Goal: Contribute content: Contribute content

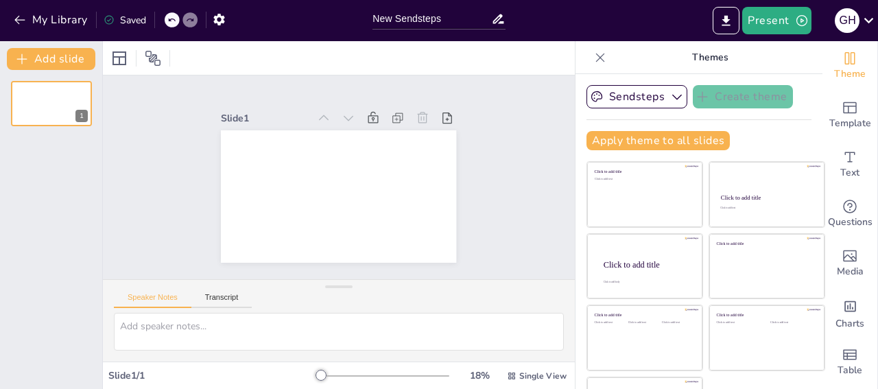
scroll to position [13, 0]
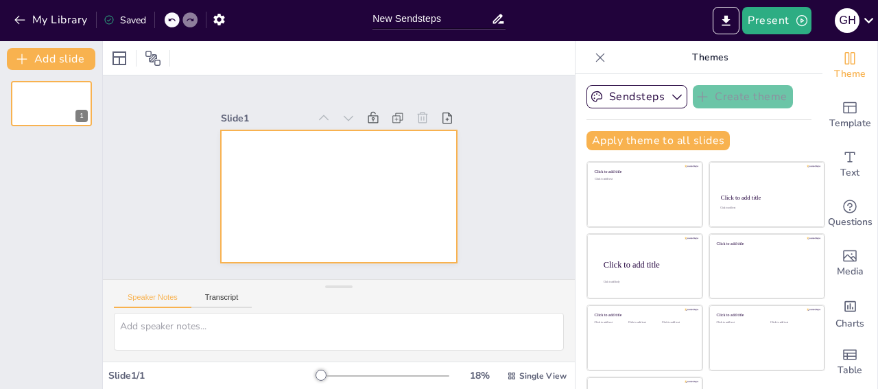
click at [294, 151] on div at bounding box center [337, 197] width 248 height 156
click at [276, 185] on div "Slide 1" at bounding box center [339, 177] width 504 height 297
click at [268, 192] on div at bounding box center [332, 195] width 265 height 199
click at [165, 333] on textarea at bounding box center [339, 332] width 450 height 38
paste textarea "Інформація та її значення у процесі суспільного розвитку"
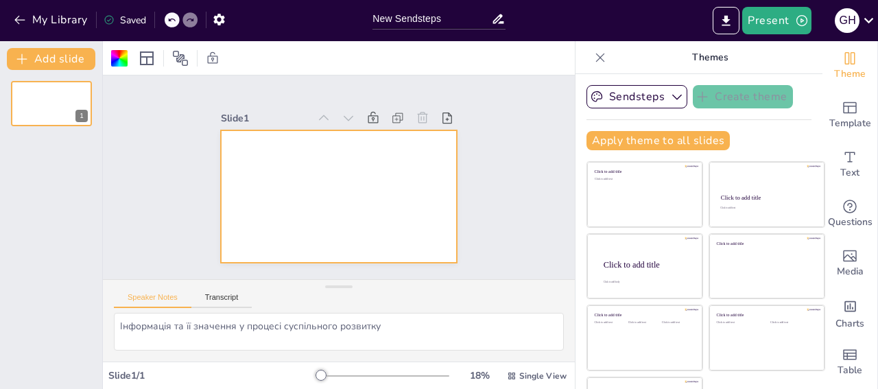
click at [32, 268] on div "1" at bounding box center [51, 229] width 102 height 319
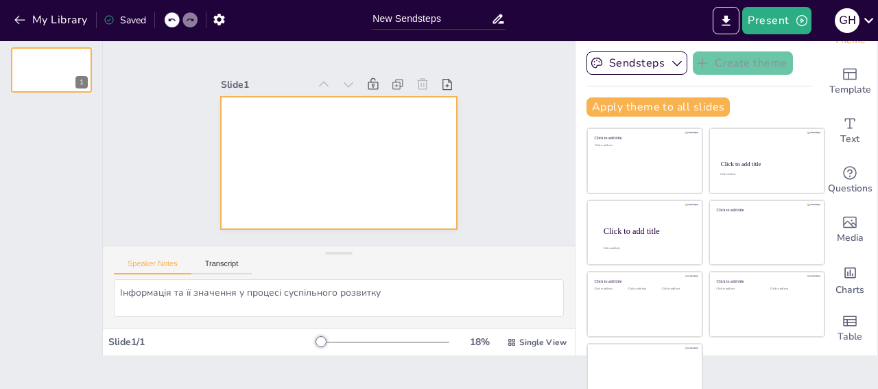
scroll to position [51, 0]
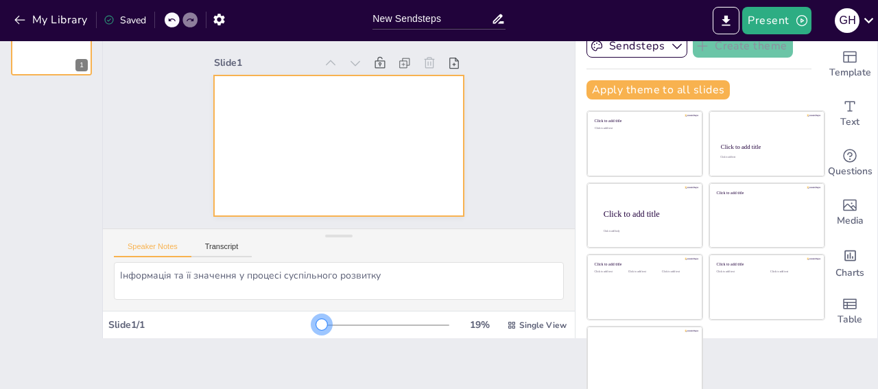
click at [316, 324] on div at bounding box center [321, 324] width 11 height 11
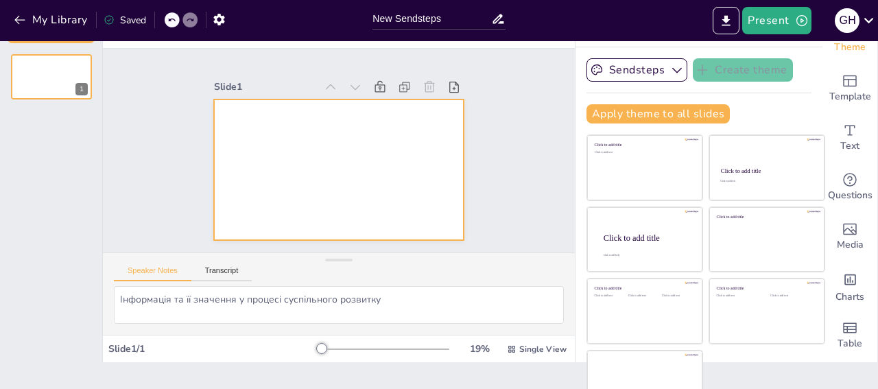
scroll to position [0, 0]
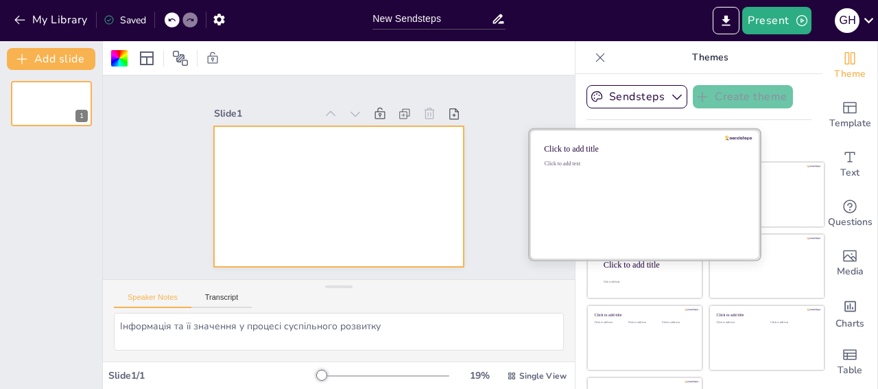
click at [646, 187] on div "Click to add text" at bounding box center [643, 203] width 196 height 85
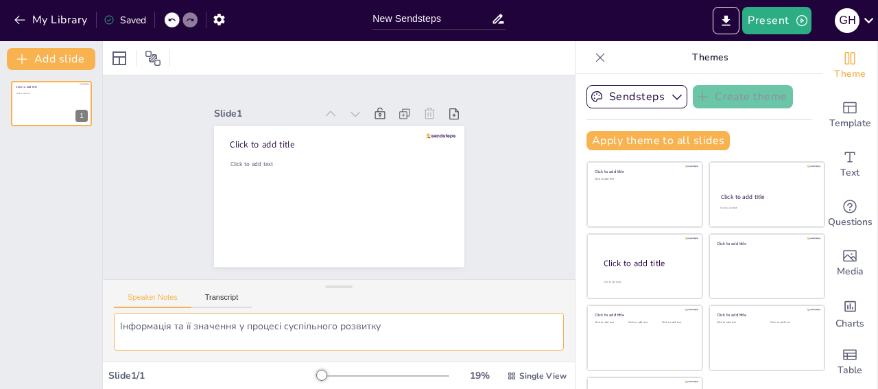
click at [254, 327] on textarea "Інформація та її значення у процесі суспільного розвитку" at bounding box center [339, 332] width 450 height 38
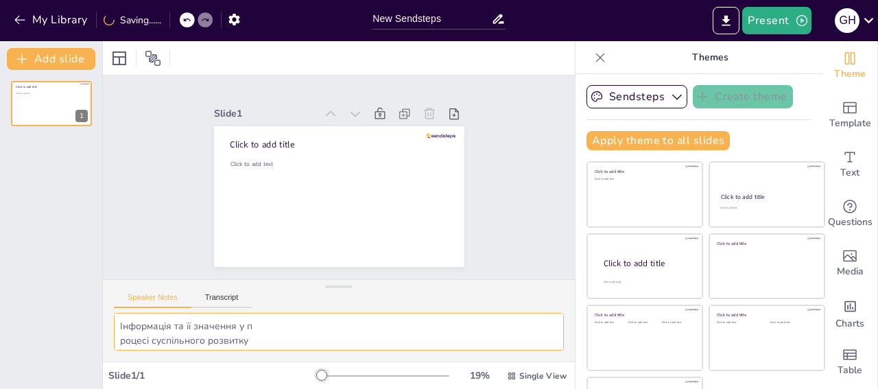
click at [286, 327] on textarea "Інформація та її значення у п роцесі суспільного розвитку" at bounding box center [339, 332] width 450 height 38
type textarea "Інформація та її значення у процесі суспільного розвитку"
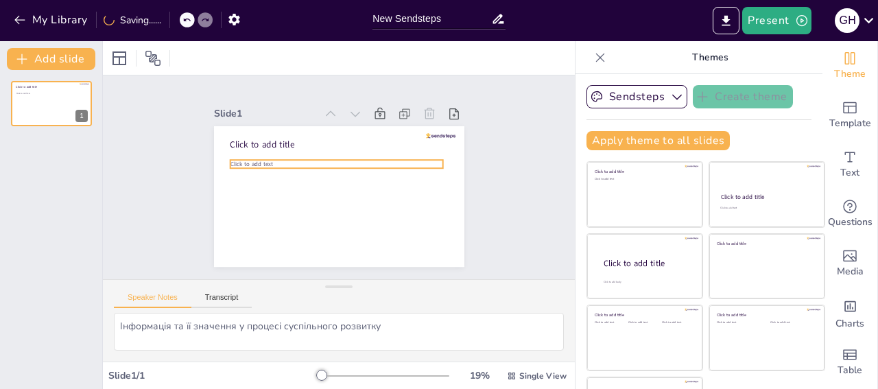
click at [246, 141] on span "Click to add text" at bounding box center [256, 146] width 43 height 16
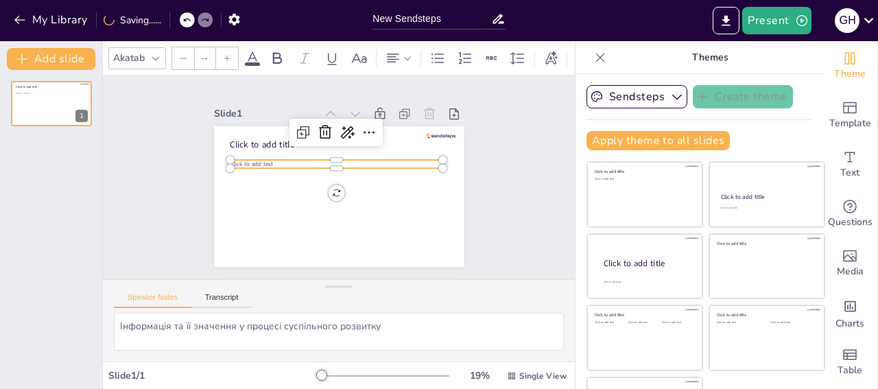
type input "24"
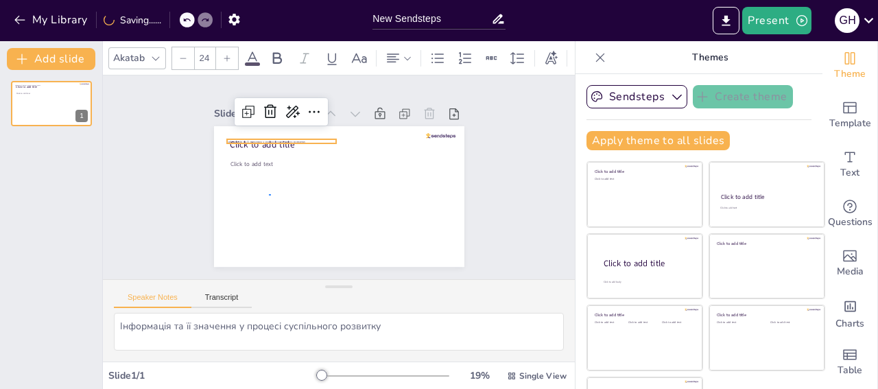
click at [269, 182] on div "Slide 1 Click to add text Click to add title Інформація та її значення у процес…" at bounding box center [339, 178] width 512 height 340
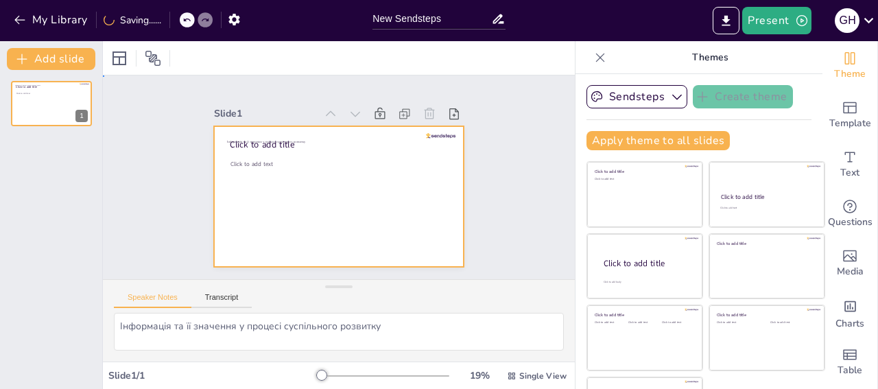
click at [250, 137] on div at bounding box center [331, 195] width 286 height 231
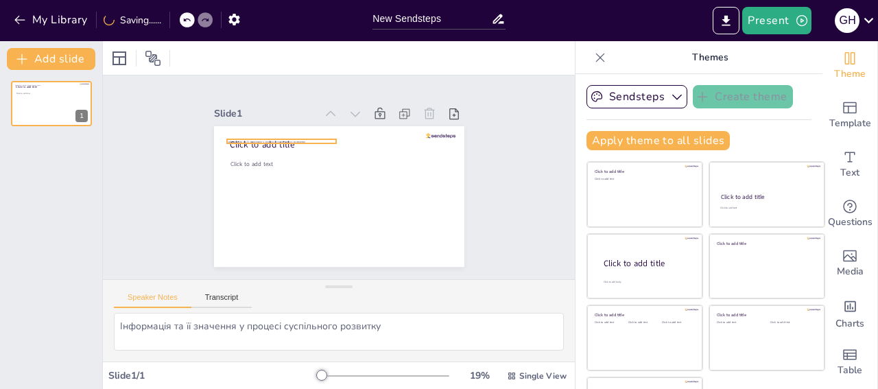
click at [243, 123] on div "Click to add text Click to add title Інформація та її значення у процесі суспіл…" at bounding box center [355, 129] width 238 height 78
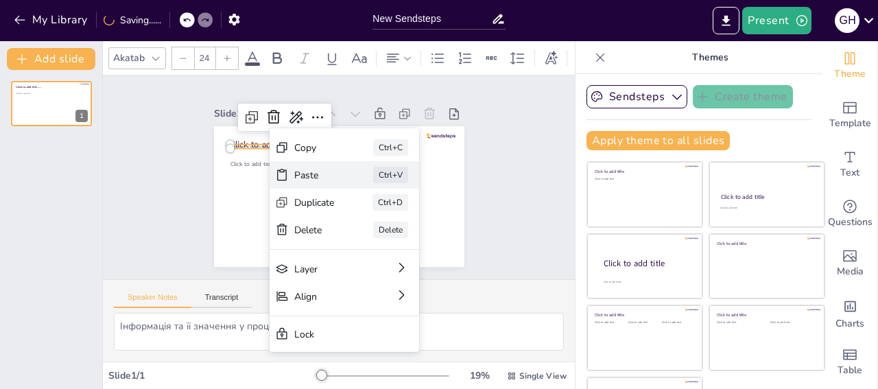
click at [379, 255] on div "Paste" at bounding box center [400, 265] width 43 height 21
click at [309, 224] on div at bounding box center [332, 195] width 281 height 211
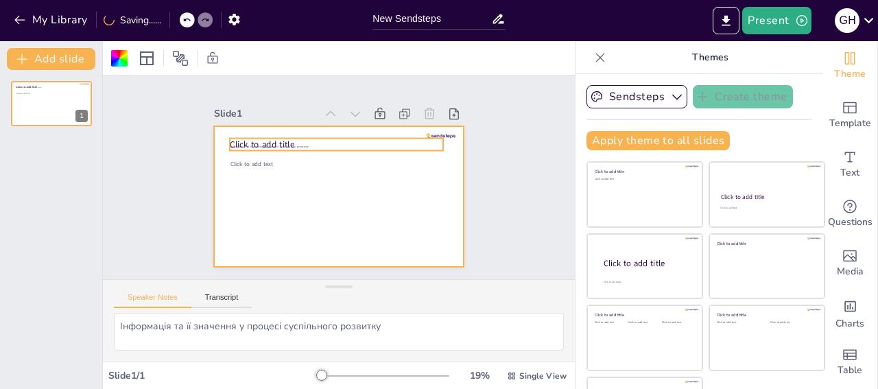
click at [266, 123] on span "Click to add title" at bounding box center [296, 106] width 60 height 48
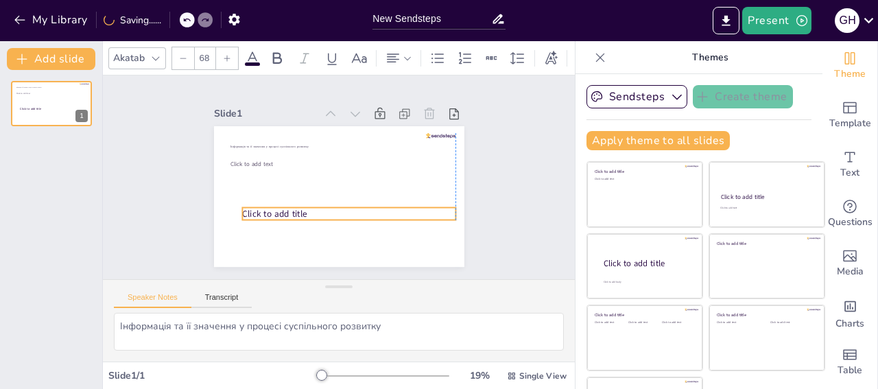
drag, startPoint x: 307, startPoint y: 119, endPoint x: 319, endPoint y: 189, distance: 70.9
click at [319, 189] on p "Click to add title" at bounding box center [315, 207] width 135 height 180
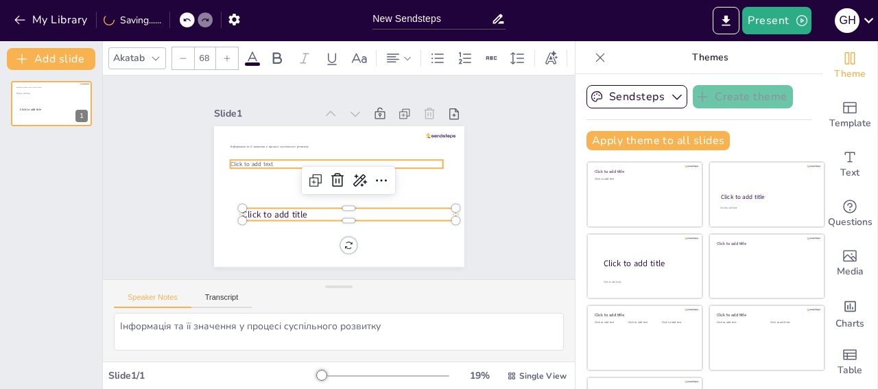
type input "45"
click at [273, 122] on span "Click to add text" at bounding box center [290, 103] width 34 height 37
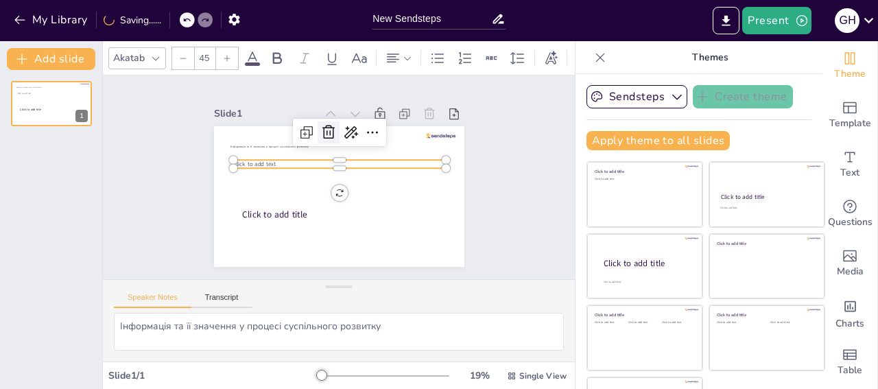
click at [329, 121] on icon at bounding box center [338, 130] width 19 height 19
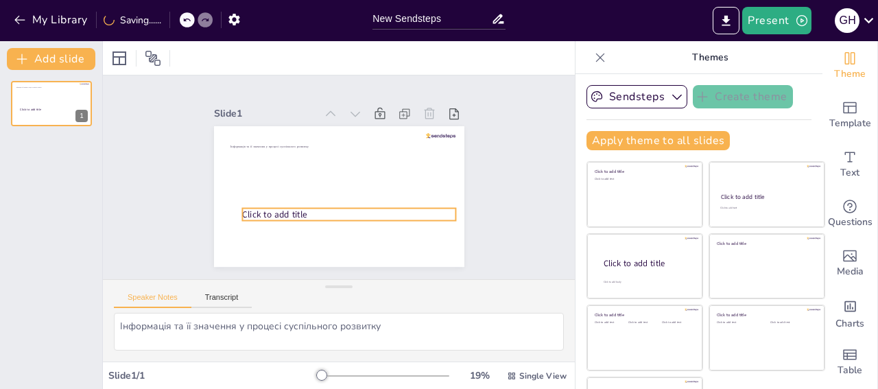
click at [279, 198] on span "Click to add title" at bounding box center [271, 207] width 66 height 19
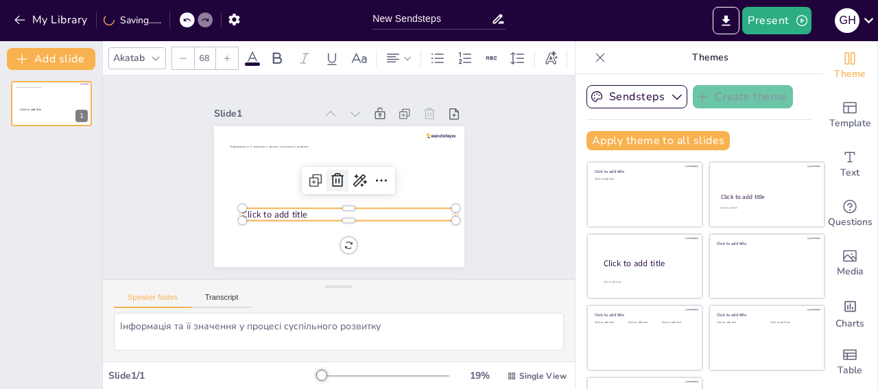
click at [329, 172] on icon at bounding box center [337, 180] width 16 height 16
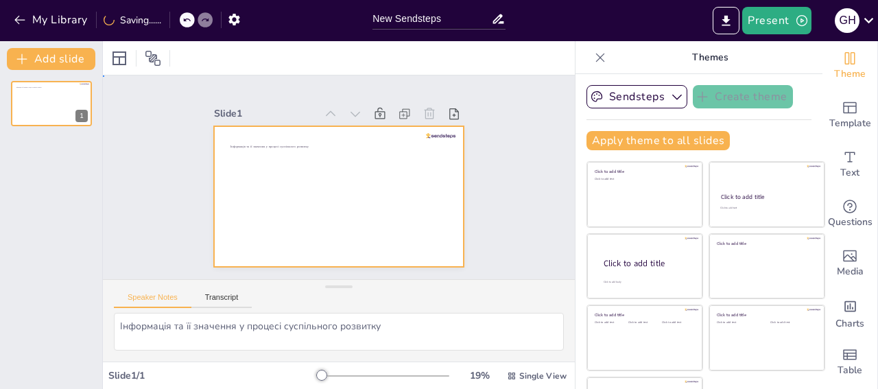
click at [268, 123] on div at bounding box center [335, 197] width 274 height 190
click at [270, 130] on div at bounding box center [336, 196] width 263 height 166
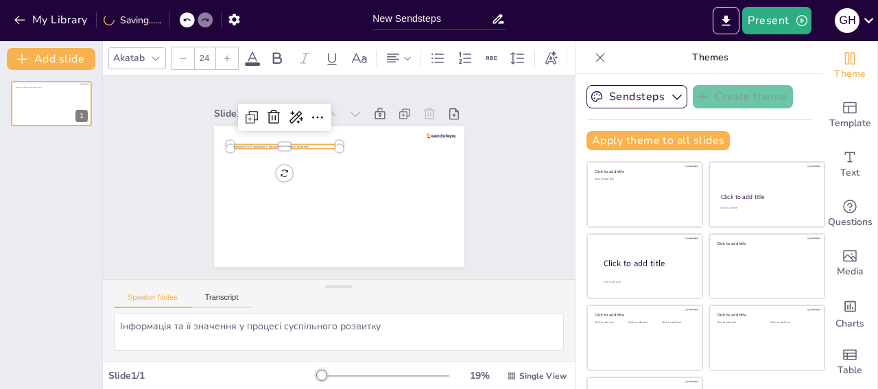
click at [269, 128] on span "Інформація та її значення у процесі суспільного розвитку" at bounding box center [282, 127] width 76 height 28
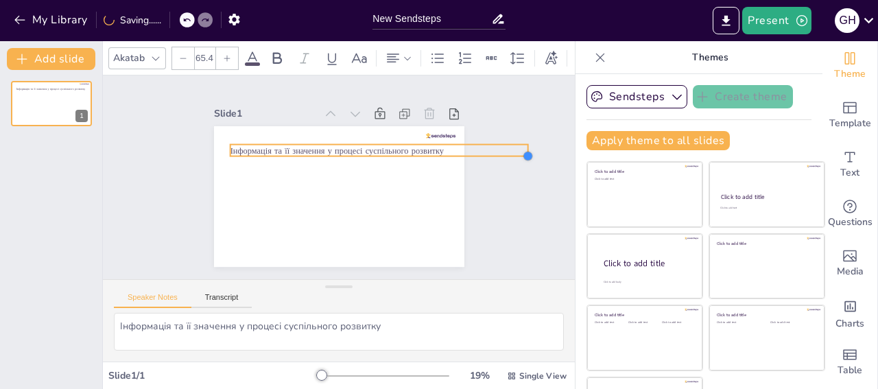
drag, startPoint x: 320, startPoint y: 132, endPoint x: 311, endPoint y: 140, distance: 12.2
click at [311, 140] on div "Інформація та її значення у процесі суспільного розвитку" at bounding box center [336, 196] width 263 height 166
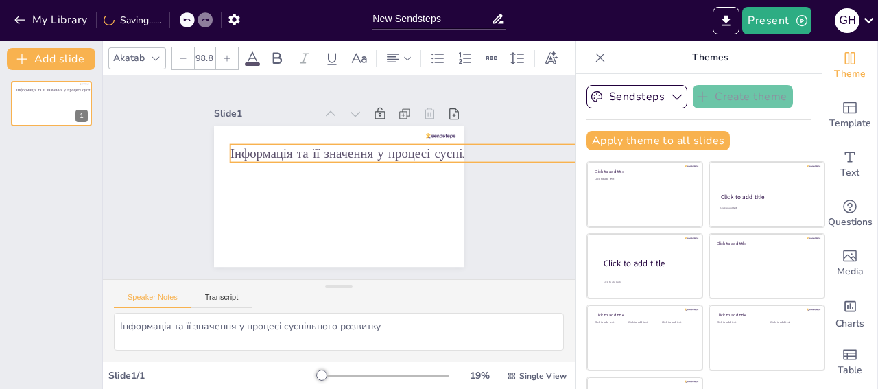
drag, startPoint x: 511, startPoint y: 137, endPoint x: 467, endPoint y: 143, distance: 45.0
click at [467, 143] on div "Slide 1 Інформація та її значення у процесі суспільного розвитку" at bounding box center [339, 178] width 357 height 244
click at [370, 135] on span "Інформація та її значення у процесі суспільного розвитку" at bounding box center [393, 158] width 323 height 51
click at [360, 136] on span "Інформація та її значення у процесі суспільного розвитку" at bounding box center [396, 170] width 313 height 117
click at [361, 140] on span "Інформація та її значення у процесі суспільного розвитку" at bounding box center [394, 158] width 323 height 51
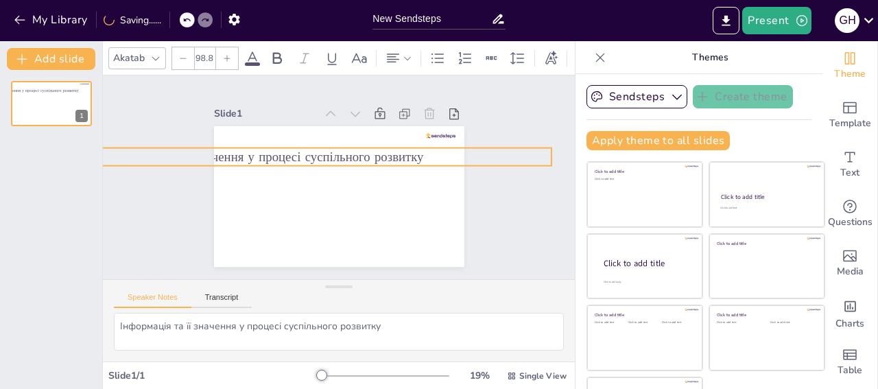
drag, startPoint x: 459, startPoint y: 126, endPoint x: 329, endPoint y: 130, distance: 129.7
click at [329, 130] on div "Slide 1 Інформація та її значення у процесі суспільного розвитку" at bounding box center [339, 178] width 357 height 244
click at [532, 137] on div "Slide 1 Інформація та її значення у процесі суспільного розвитку" at bounding box center [339, 177] width 504 height 297
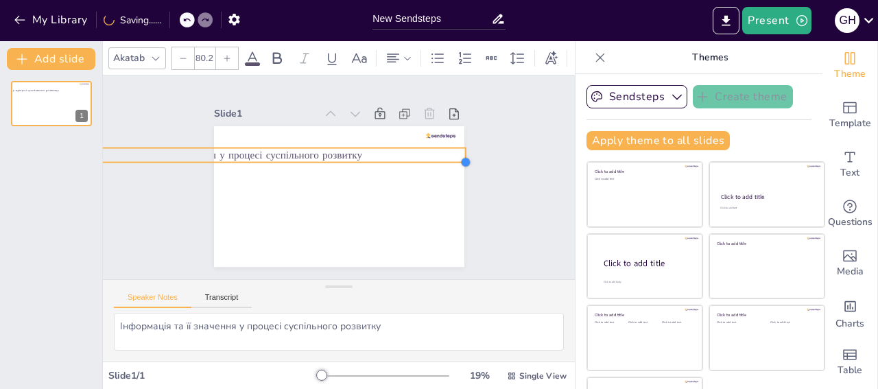
type input "83.9"
drag, startPoint x: 532, startPoint y: 145, endPoint x: 335, endPoint y: 143, distance: 197.6
click at [335, 143] on div "Інформація та її значення у процесі суспільного розвитку" at bounding box center [335, 197] width 274 height 190
click at [327, 109] on icon at bounding box center [336, 118] width 19 height 19
click at [321, 110] on icon at bounding box center [330, 119] width 18 height 18
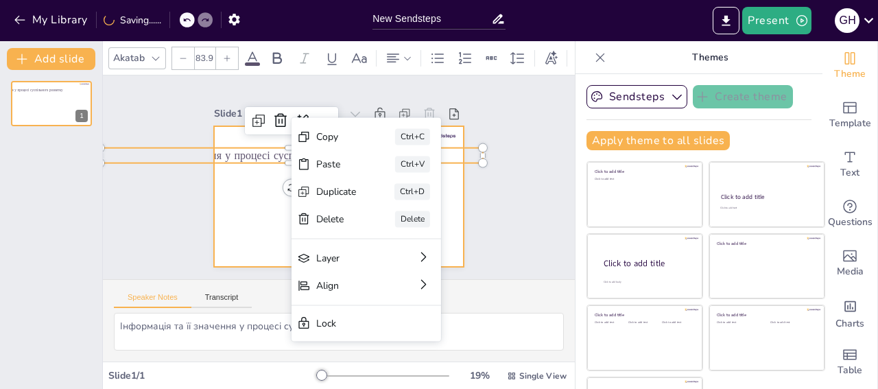
click at [255, 191] on div at bounding box center [332, 195] width 281 height 211
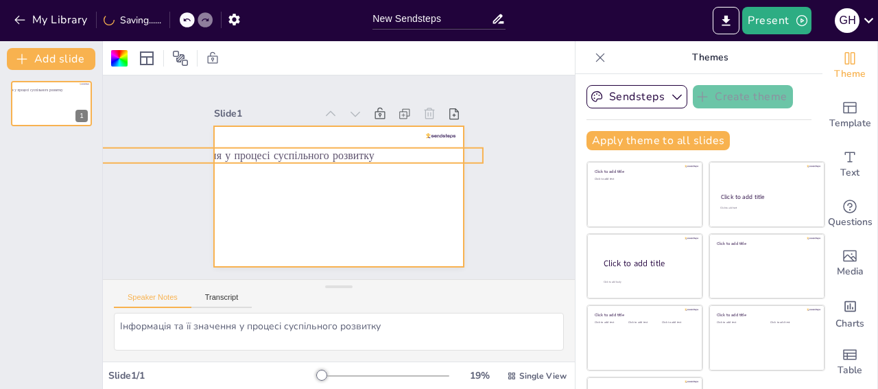
click at [335, 134] on span "Інформація та її значення у процесі суспільного розвитку" at bounding box center [240, 145] width 274 height 44
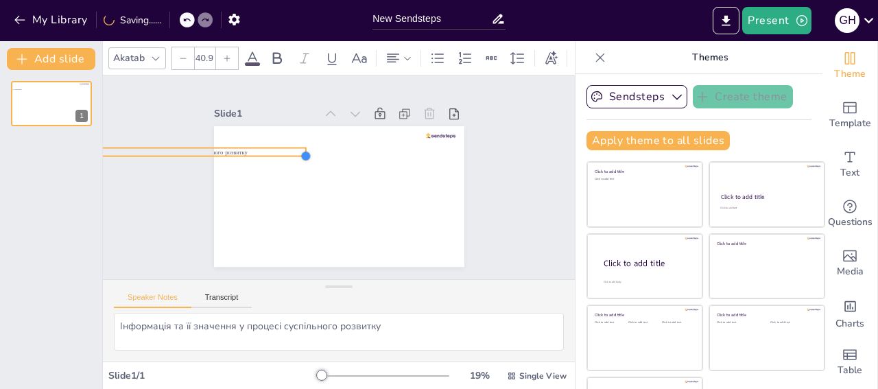
type input "40.8"
drag, startPoint x: 467, startPoint y: 145, endPoint x: 270, endPoint y: 121, distance: 198.5
click at [270, 121] on div "Інформація та її значення у процесі суспільного розвитку" at bounding box center [336, 196] width 263 height 166
drag, startPoint x: 237, startPoint y: 128, endPoint x: 349, endPoint y: 148, distance: 113.7
click at [349, 148] on div "Інформація та її значення у процесі суспільного розвитку" at bounding box center [336, 196] width 263 height 166
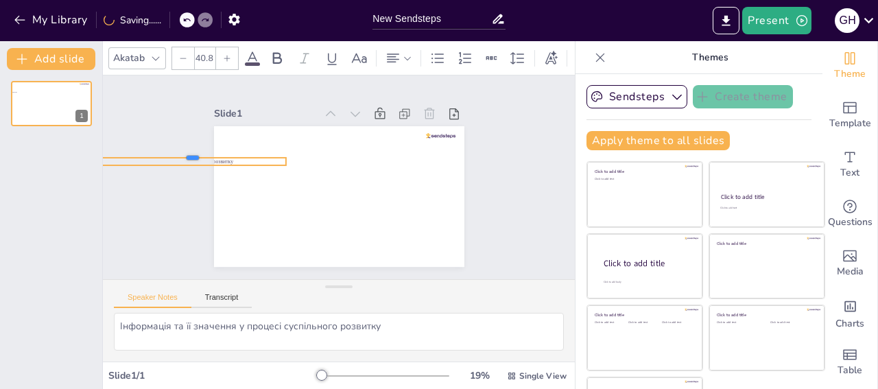
drag, startPoint x: 208, startPoint y: 133, endPoint x: 366, endPoint y: 139, distance: 158.6
click at [366, 139] on div "Інформація та її значення у процесі суспільного розвитку" at bounding box center [336, 196] width 263 height 166
drag, startPoint x: 175, startPoint y: 148, endPoint x: 266, endPoint y: 155, distance: 91.5
click at [266, 155] on div "Інформація та її значення у процесі суспільного розвитку" at bounding box center [336, 196] width 263 height 166
click at [208, 152] on div "Інформація та її значення у процесі суспільного розвитку" at bounding box center [198, 134] width 185 height 53
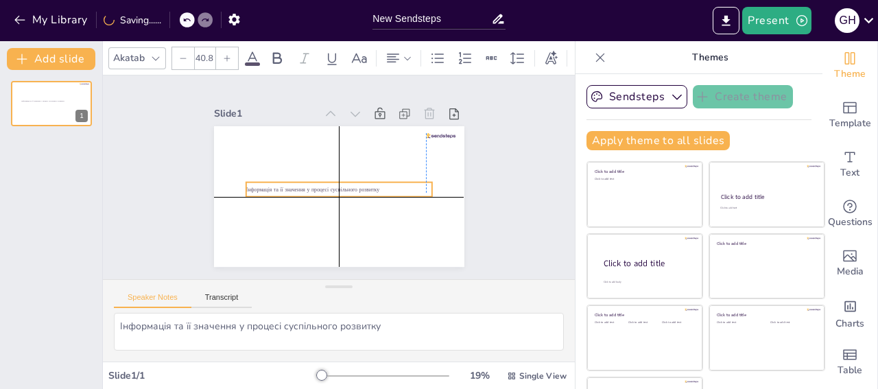
drag, startPoint x: 209, startPoint y: 152, endPoint x: 355, endPoint y: 172, distance: 146.9
click at [355, 172] on div "Інформація та її значення у процесі суспільного розвитку" at bounding box center [336, 189] width 185 height 53
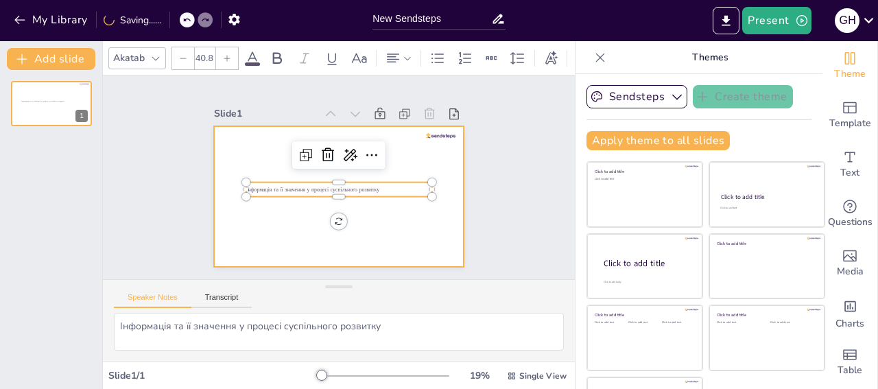
scroll to position [0, 0]
click at [279, 224] on div "Slide 1 Інформація та її значення у процесі суспільного розвитку" at bounding box center [338, 177] width 491 height 252
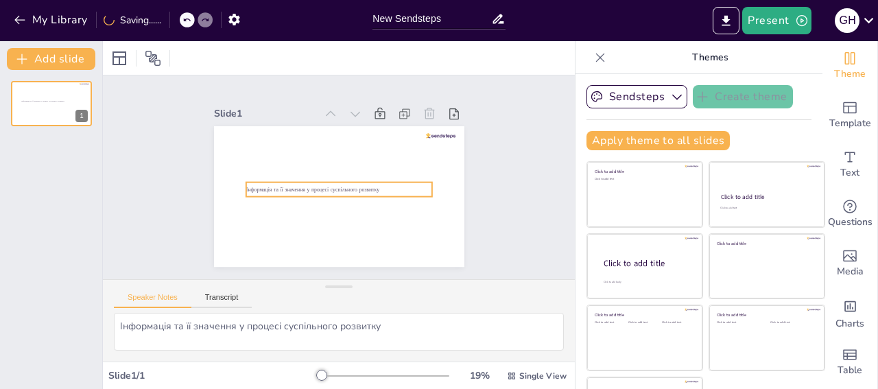
click at [265, 182] on span "Інформація та її значення у процесі суспільного розвитку" at bounding box center [311, 183] width 132 height 35
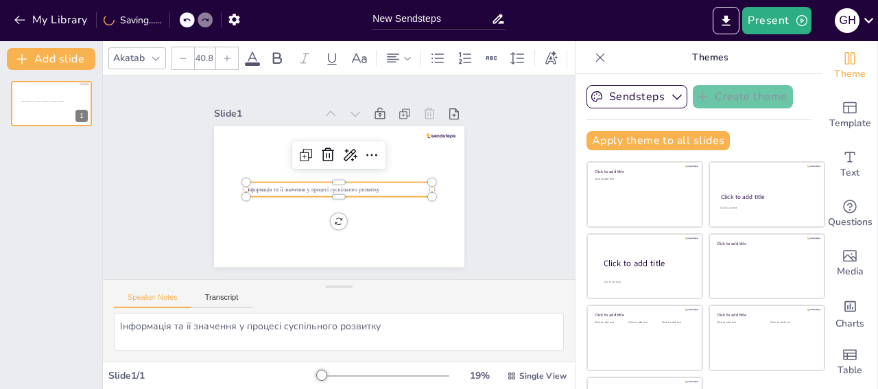
click at [250, 53] on icon at bounding box center [252, 58] width 16 height 16
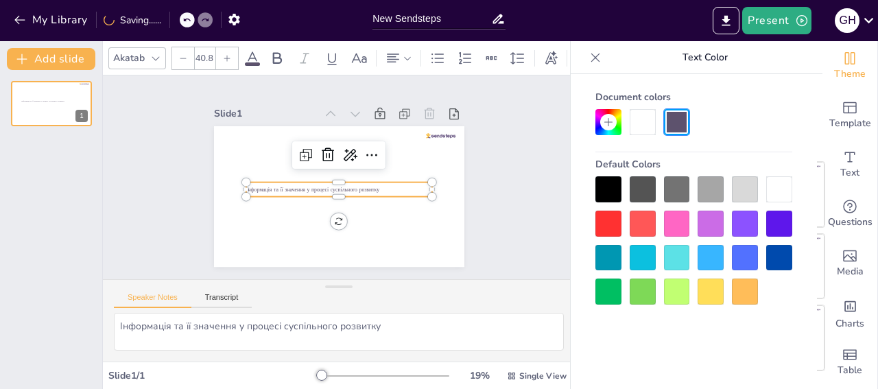
click at [783, 258] on div at bounding box center [779, 258] width 26 height 26
click at [273, 52] on icon at bounding box center [277, 58] width 9 height 12
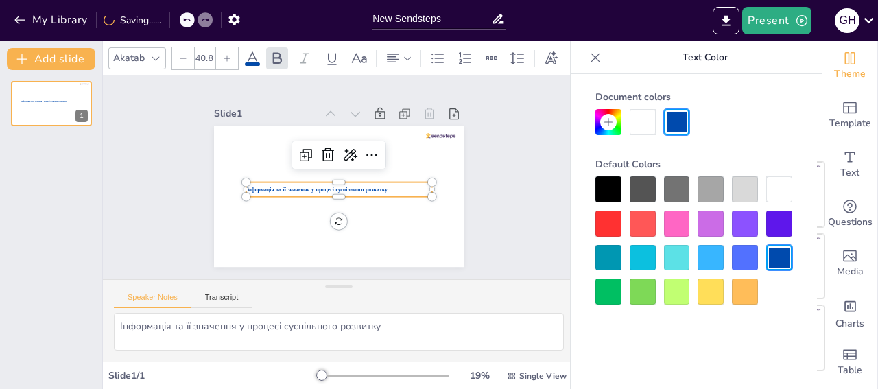
click at [200, 56] on input "40.8" at bounding box center [204, 58] width 19 height 22
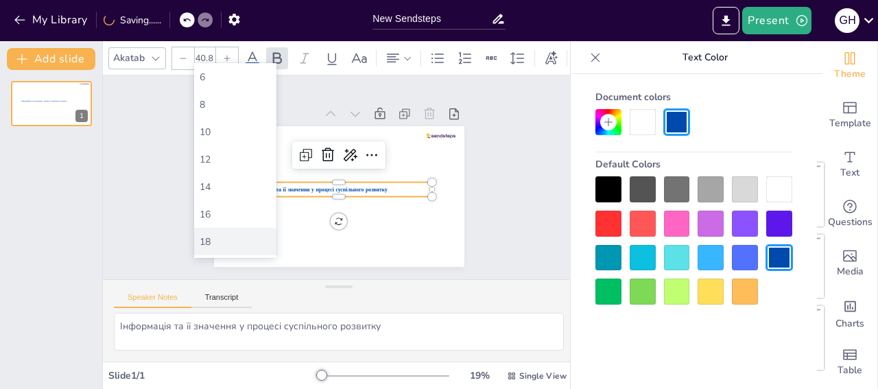
click at [222, 240] on div "18" at bounding box center [235, 241] width 71 height 13
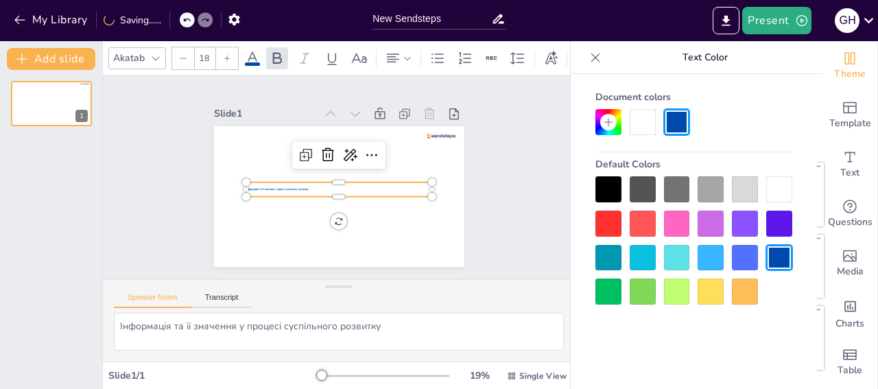
click at [201, 49] on input "18" at bounding box center [204, 58] width 19 height 22
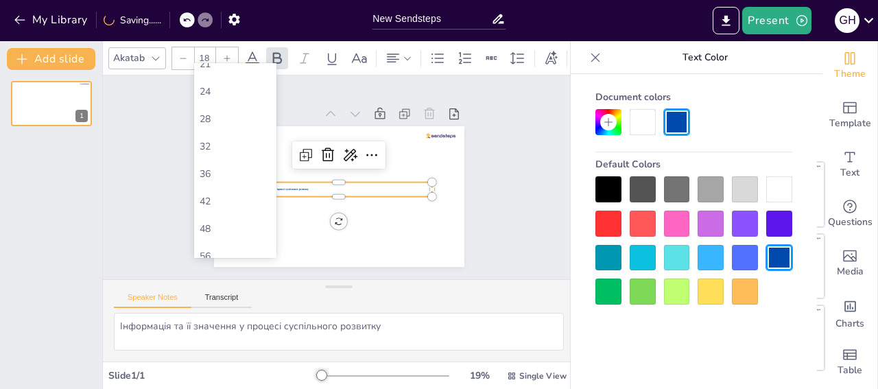
scroll to position [448, 0]
click at [220, 156] on div "96" at bounding box center [235, 162] width 71 height 13
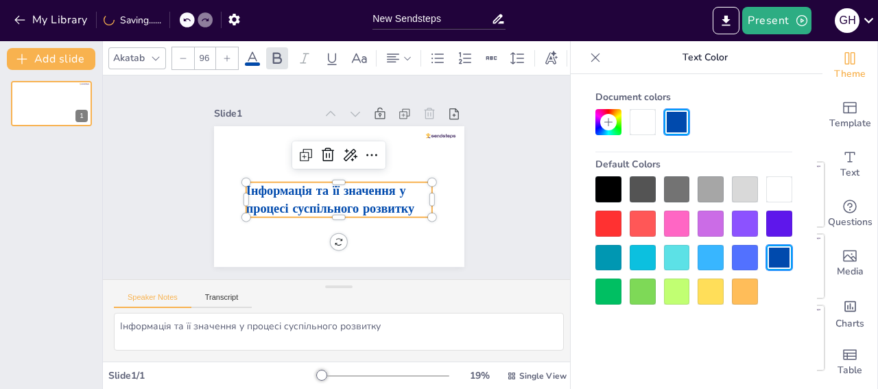
click at [205, 56] on input "96" at bounding box center [204, 58] width 19 height 22
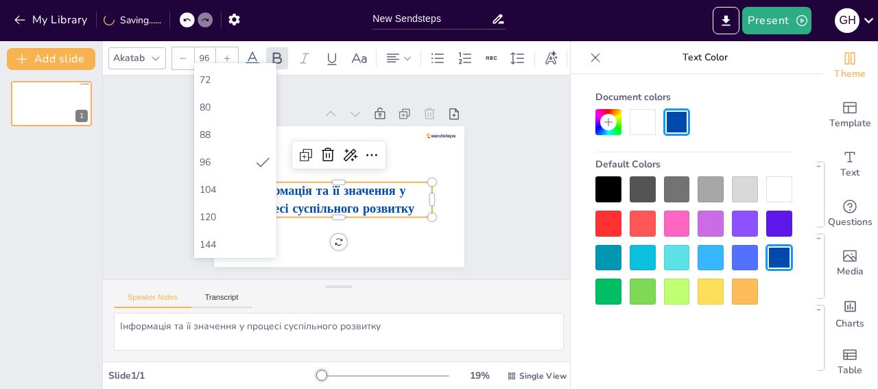
click at [223, 183] on div "104" at bounding box center [235, 189] width 71 height 13
type input "104"
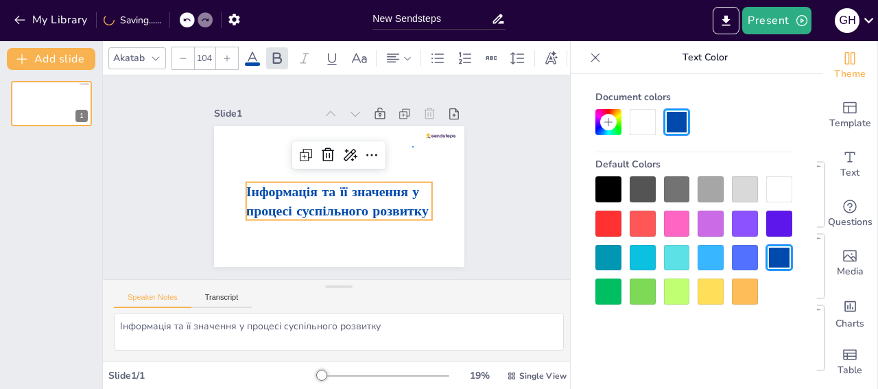
click at [412, 148] on div "Slide 1 Інформація та її значення у процесі суспільного розвитку" at bounding box center [338, 177] width 491 height 252
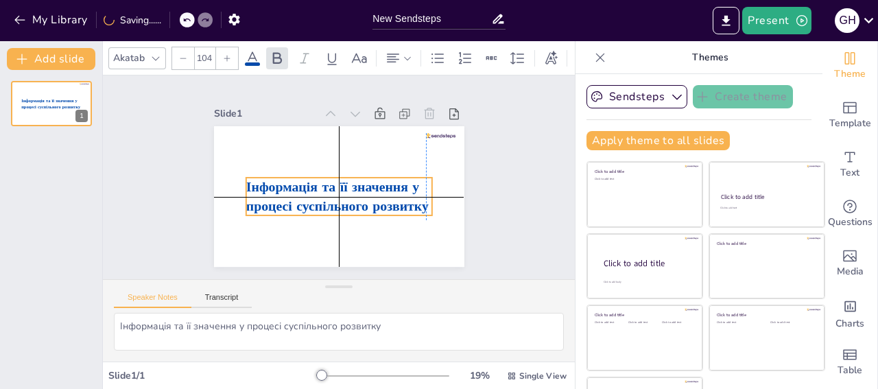
click at [342, 181] on span "Інформація та її значення у процесі суспільного розвитку" at bounding box center [333, 196] width 183 height 56
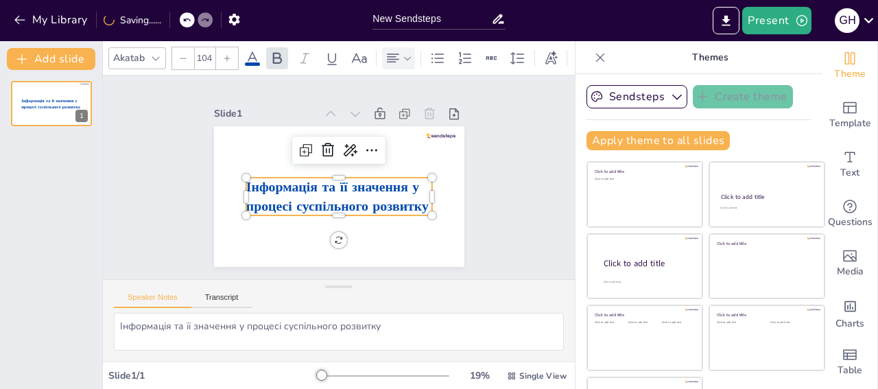
click at [405, 54] on icon at bounding box center [408, 59] width 10 height 10
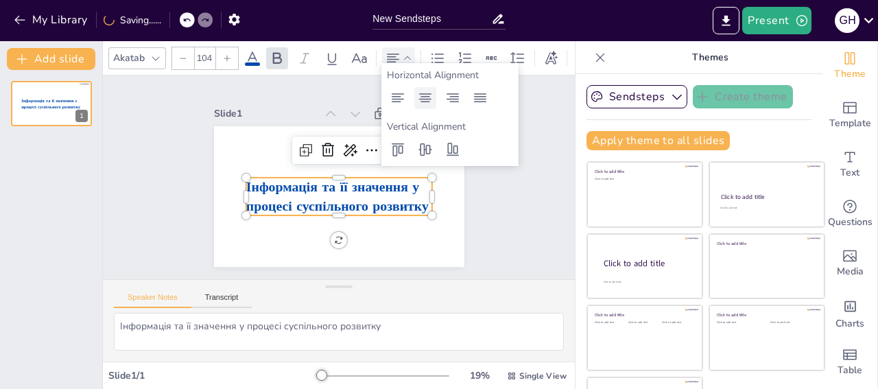
click at [426, 97] on icon at bounding box center [425, 98] width 16 height 16
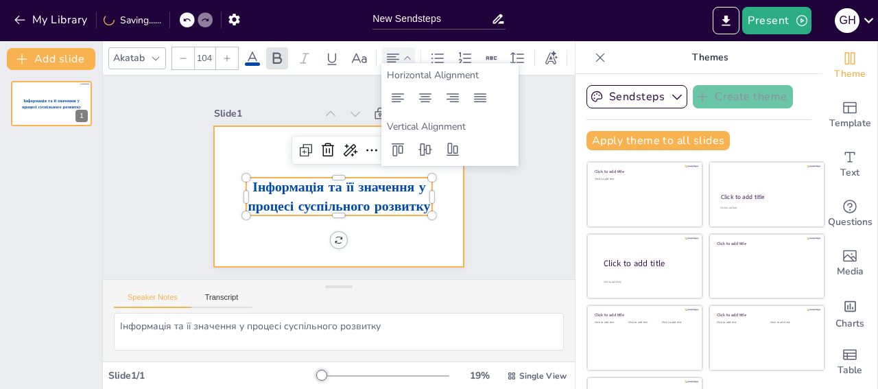
click at [348, 221] on div "Slide 1 Інформація та її значення у процесі суспільного розвитку" at bounding box center [339, 178] width 504 height 298
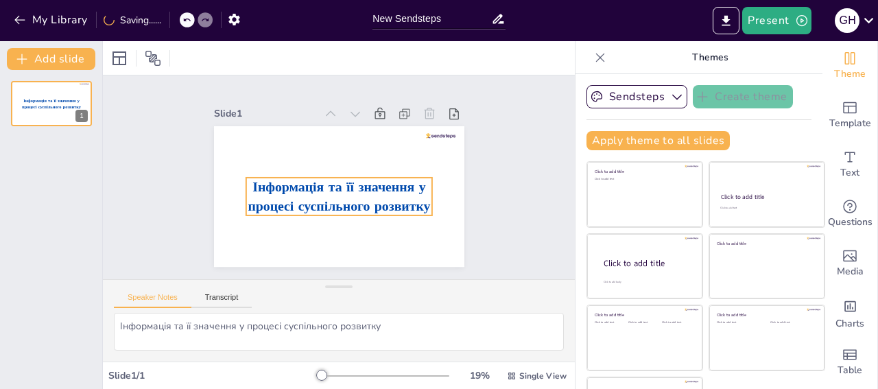
click at [346, 179] on span "Інформація та її значення у процесі суспільного розвитку" at bounding box center [329, 196] width 178 height 106
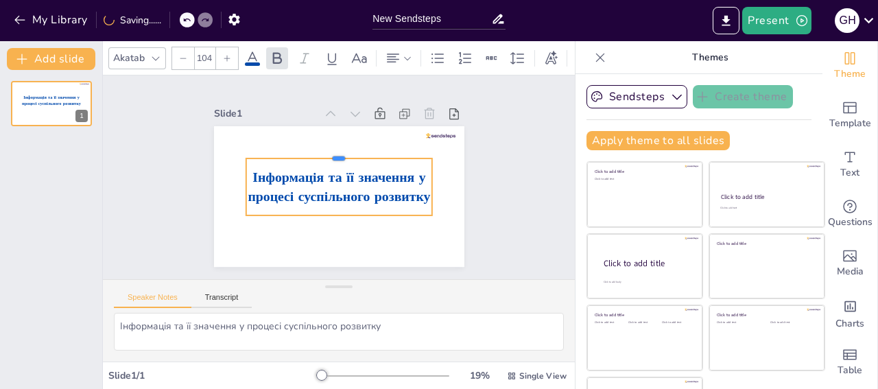
drag, startPoint x: 344, startPoint y: 169, endPoint x: 346, endPoint y: 150, distance: 19.3
click at [346, 150] on div at bounding box center [341, 153] width 186 height 30
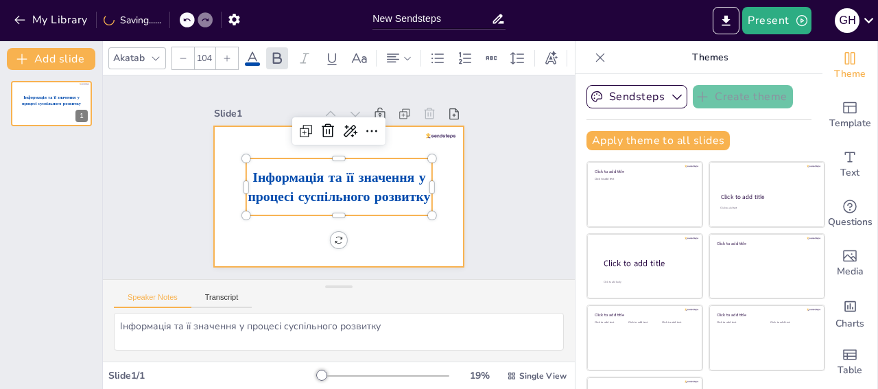
click at [369, 220] on div at bounding box center [335, 197] width 274 height 190
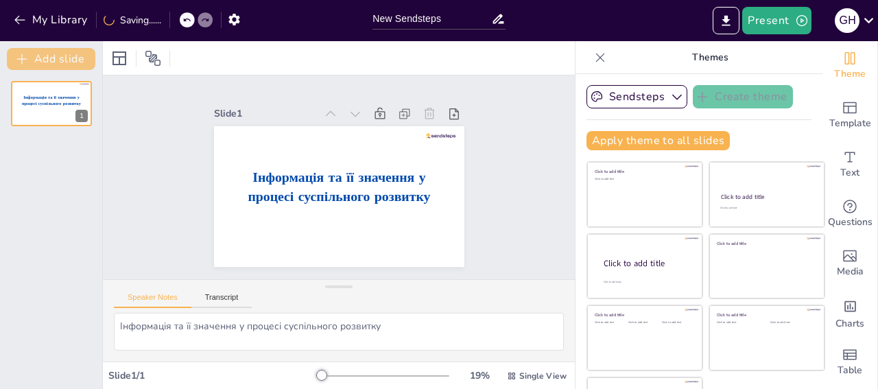
click at [23, 66] on button "Add slide" at bounding box center [51, 59] width 89 height 22
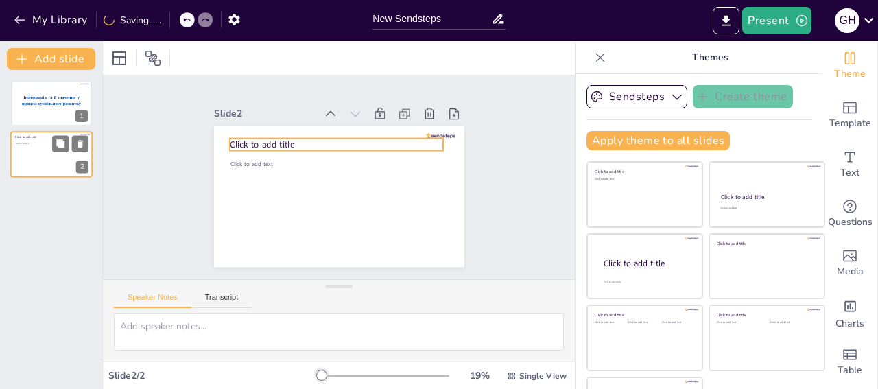
scroll to position [13, 0]
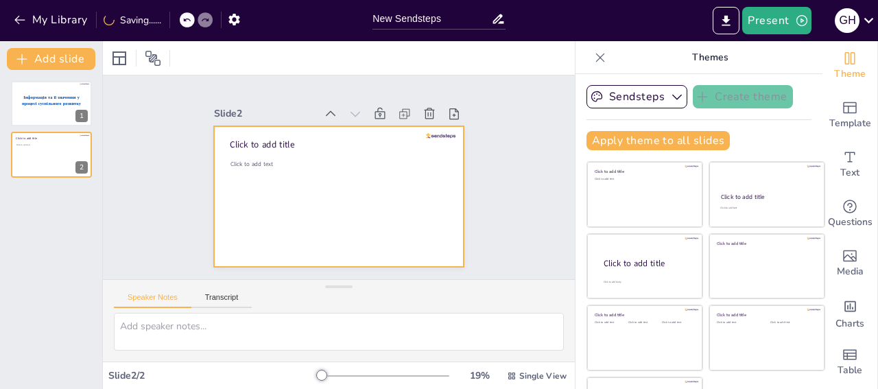
click at [231, 135] on div at bounding box center [336, 196] width 263 height 166
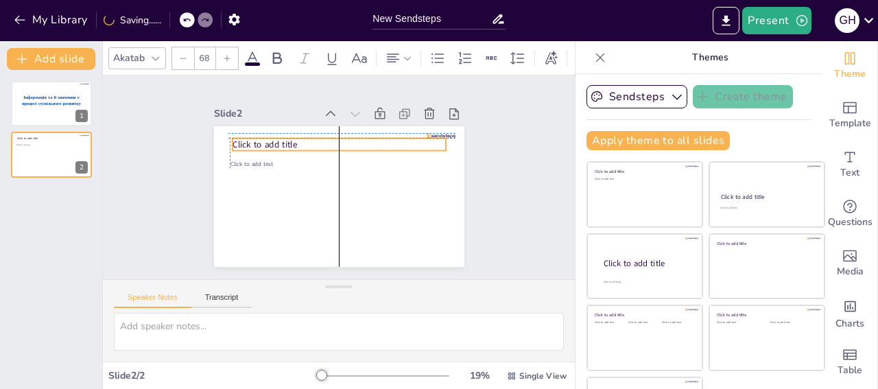
click at [252, 125] on span "Click to add title" at bounding box center [284, 117] width 64 height 38
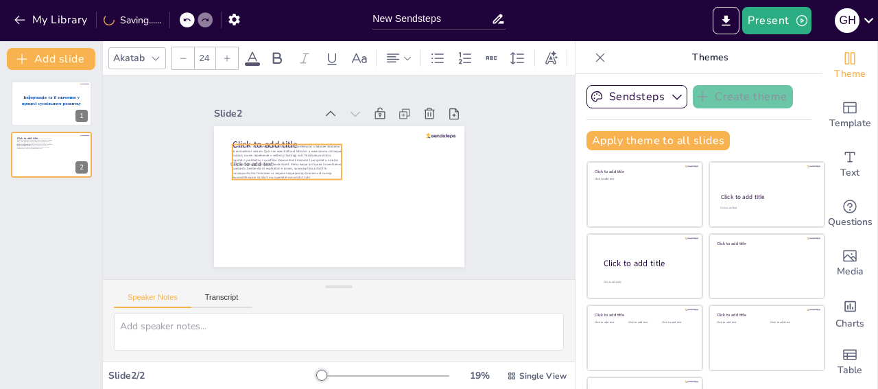
click at [237, 134] on span at bounding box center [289, 155] width 112 height 43
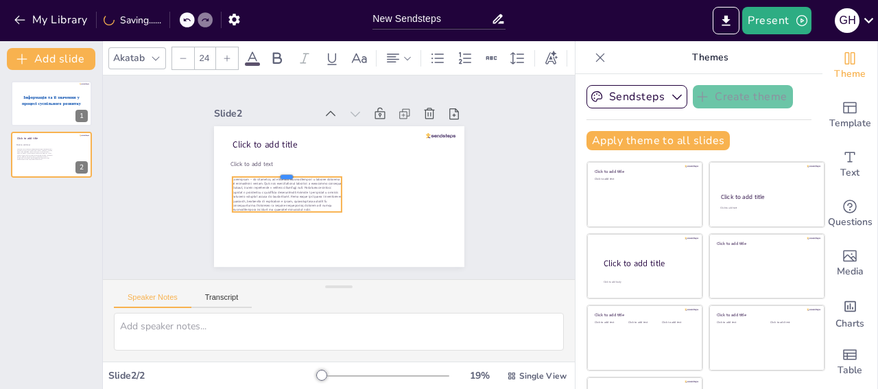
drag, startPoint x: 244, startPoint y: 125, endPoint x: 263, endPoint y: 166, distance: 45.4
click at [262, 167] on div "Click to add text Click to add title" at bounding box center [339, 196] width 250 height 141
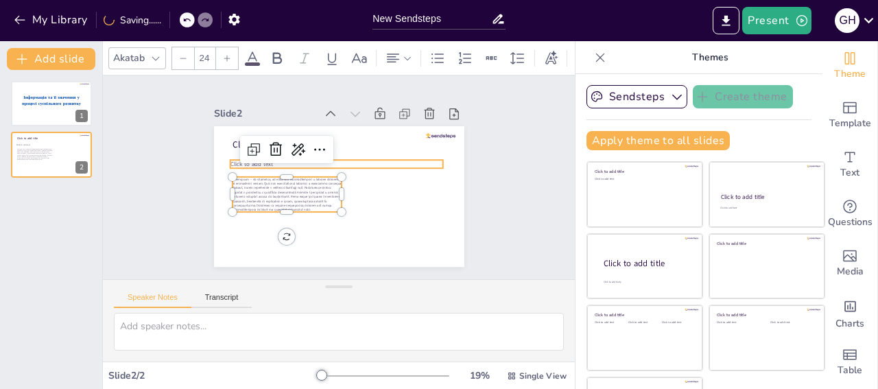
type input "45"
click at [238, 145] on span "Click to add text" at bounding box center [259, 137] width 43 height 21
click at [235, 145] on span "Click to add text" at bounding box center [256, 146] width 43 height 16
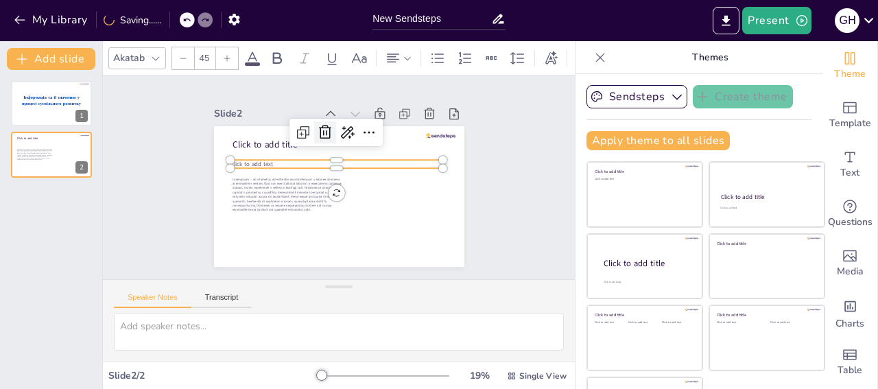
click at [328, 122] on icon at bounding box center [335, 130] width 15 height 16
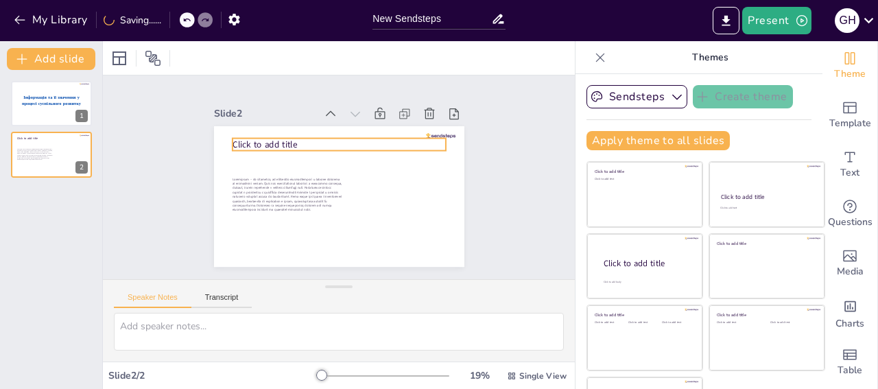
click at [270, 128] on span "Click to add title" at bounding box center [268, 137] width 66 height 19
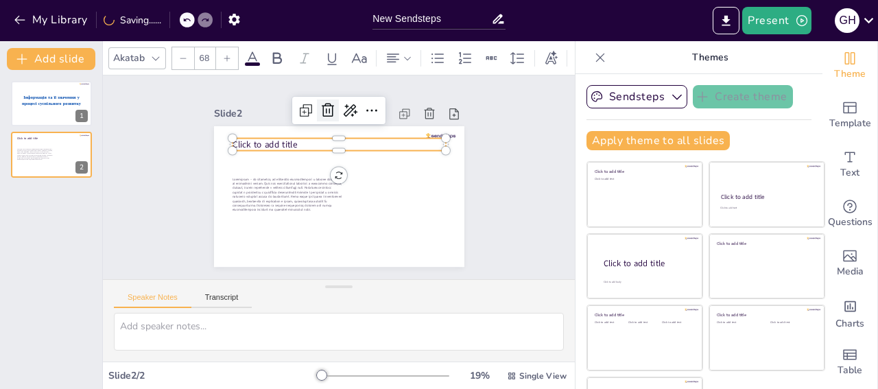
click at [341, 102] on icon at bounding box center [349, 110] width 16 height 16
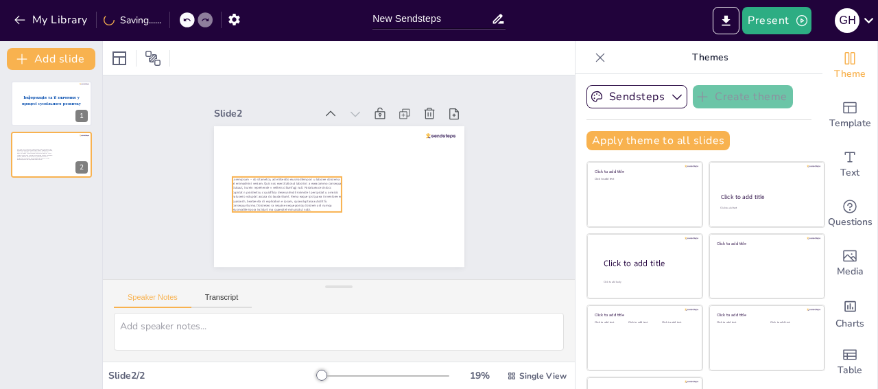
click at [268, 174] on span at bounding box center [285, 187] width 112 height 43
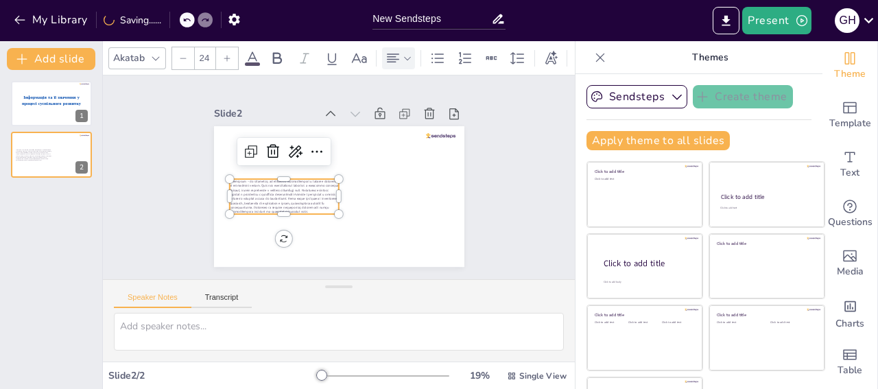
click at [403, 56] on icon at bounding box center [408, 59] width 10 height 10
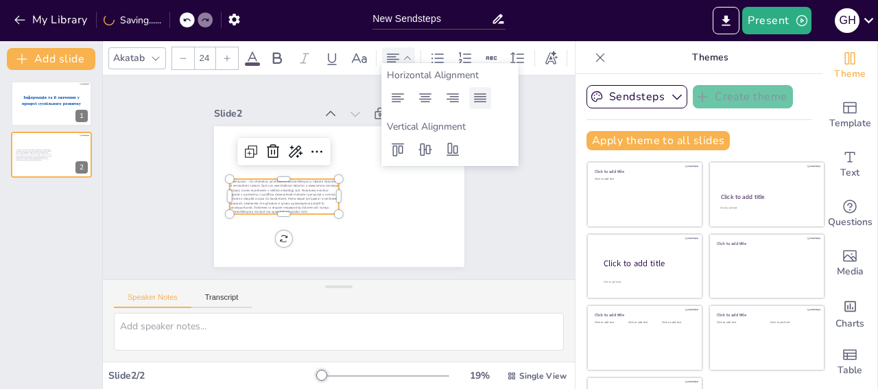
click at [472, 101] on icon at bounding box center [480, 98] width 16 height 16
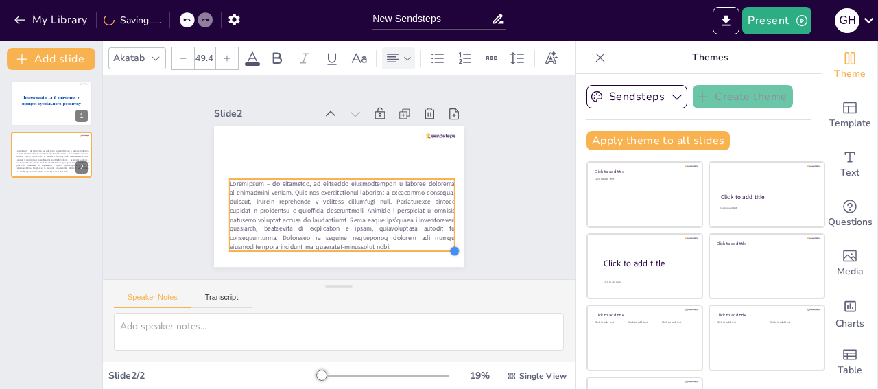
drag, startPoint x: 321, startPoint y: 198, endPoint x: 416, endPoint y: 235, distance: 102.3
click at [416, 235] on div at bounding box center [336, 196] width 263 height 166
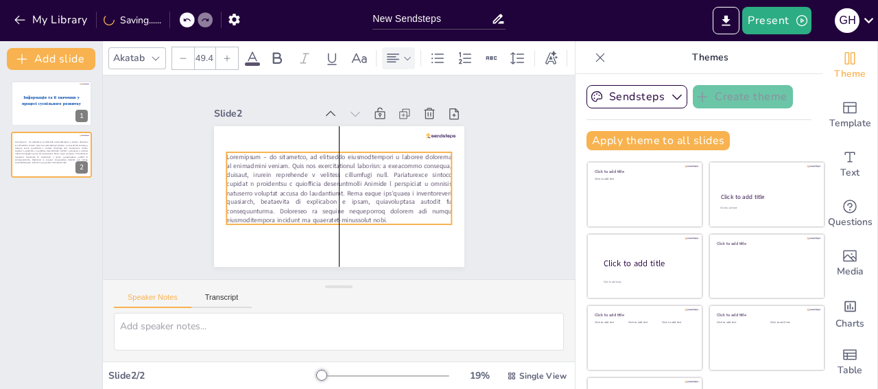
drag, startPoint x: 353, startPoint y: 160, endPoint x: 346, endPoint y: 133, distance: 27.5
click at [346, 133] on div at bounding box center [336, 196] width 263 height 166
click at [201, 56] on input "49.4" at bounding box center [204, 58] width 19 height 22
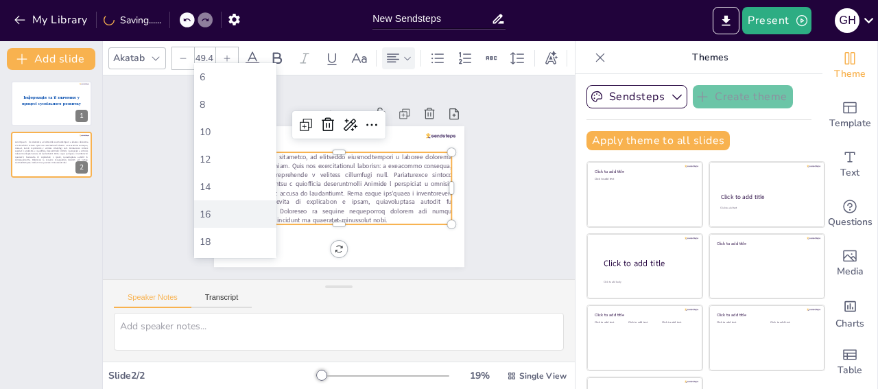
scroll to position [231, 0]
click at [212, 141] on div "36" at bounding box center [235, 147] width 82 height 27
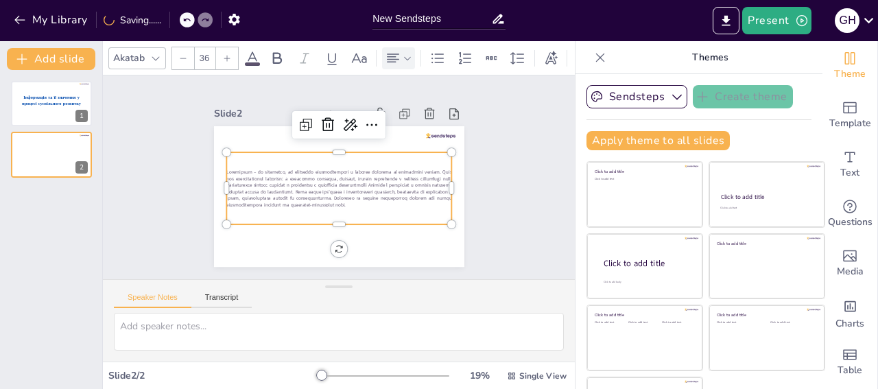
click at [198, 53] on input "36" at bounding box center [204, 58] width 19 height 22
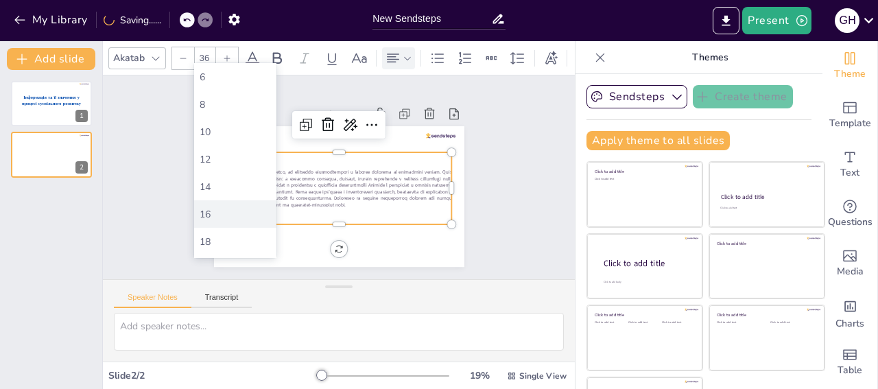
scroll to position [307, 0]
click at [209, 154] on div "56" at bounding box center [235, 154] width 71 height 13
type input "56"
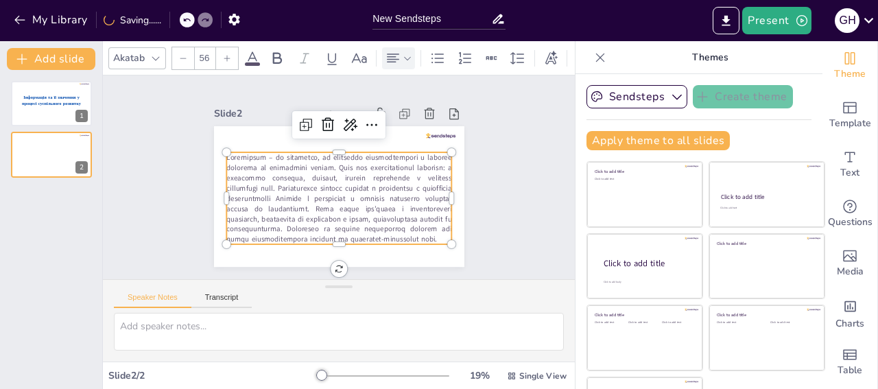
click at [264, 187] on span at bounding box center [334, 196] width 239 height 133
drag, startPoint x: 239, startPoint y: 134, endPoint x: 204, endPoint y: 130, distance: 35.2
click at [204, 130] on div at bounding box center [329, 194] width 287 height 247
click at [220, 141] on span at bounding box center [332, 195] width 242 height 152
click at [351, 119] on icon at bounding box center [360, 128] width 19 height 19
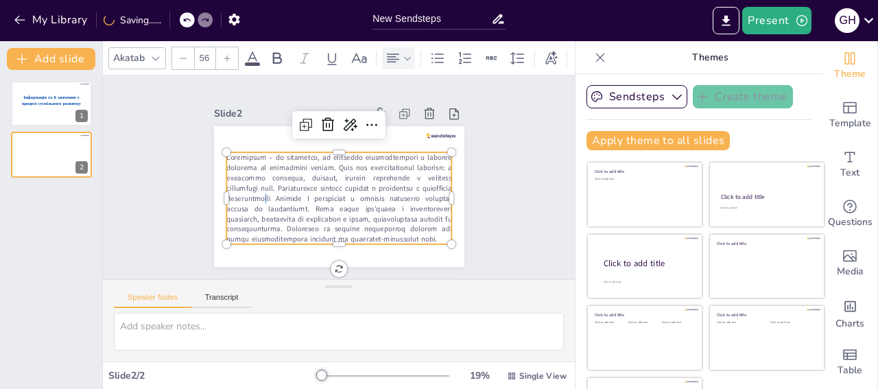
click at [281, 175] on span at bounding box center [334, 196] width 239 height 133
click at [290, 203] on span at bounding box center [334, 196] width 239 height 133
click at [270, 173] on span at bounding box center [336, 197] width 233 height 113
click at [272, 167] on span at bounding box center [334, 196] width 239 height 133
click at [267, 165] on span at bounding box center [332, 195] width 242 height 152
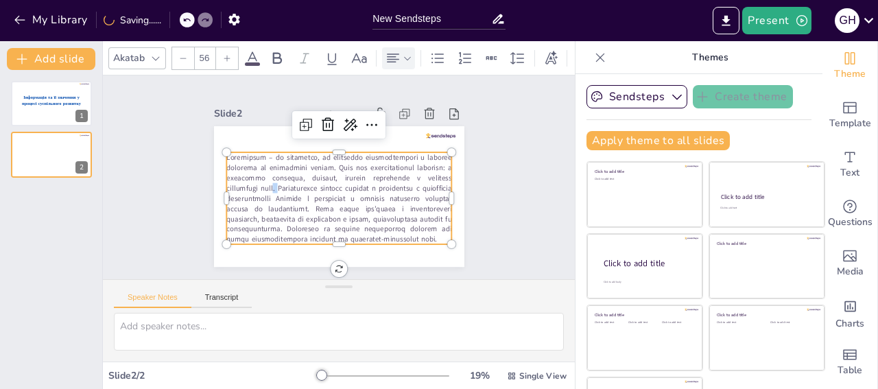
click at [267, 165] on span at bounding box center [336, 197] width 233 height 113
click at [268, 168] on span at bounding box center [334, 196] width 239 height 133
click at [272, 176] on span at bounding box center [334, 196] width 239 height 133
click at [271, 170] on span at bounding box center [334, 197] width 239 height 134
click at [271, 170] on span at bounding box center [334, 196] width 239 height 133
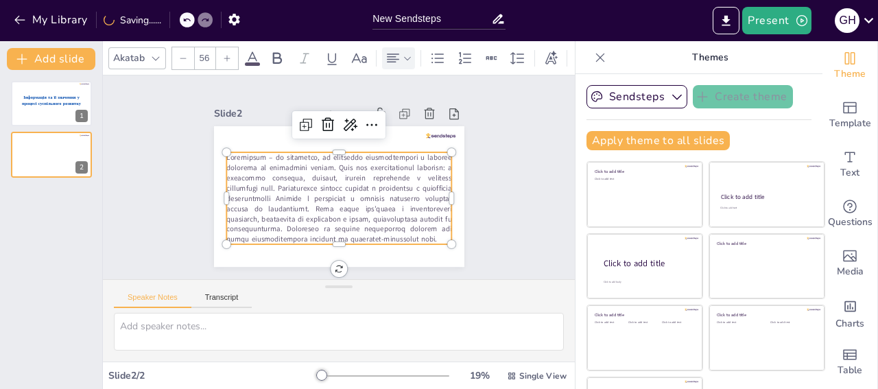
scroll to position [0, 0]
click at [276, 177] on p at bounding box center [336, 198] width 233 height 115
click at [277, 189] on span at bounding box center [336, 197] width 233 height 113
